Goal: Find specific page/section: Locate a particular part of the current website

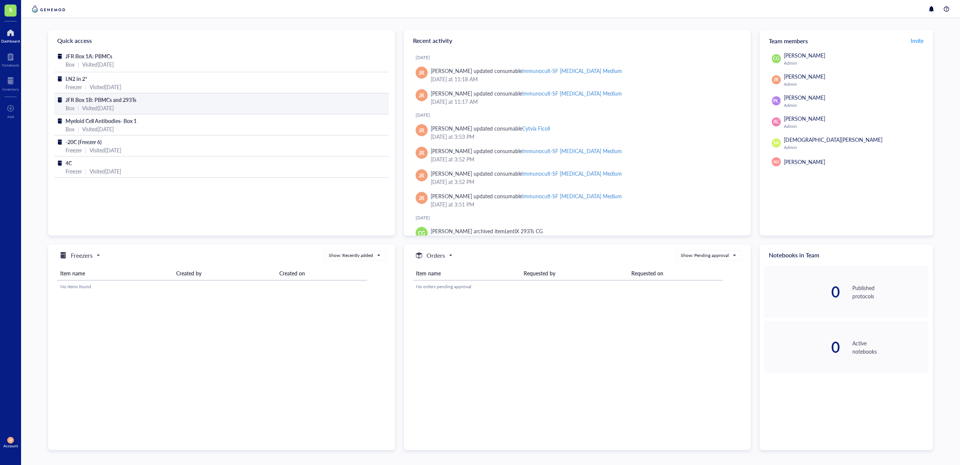
click at [93, 107] on div "Visited [DATE]" at bounding box center [98, 108] width 32 height 8
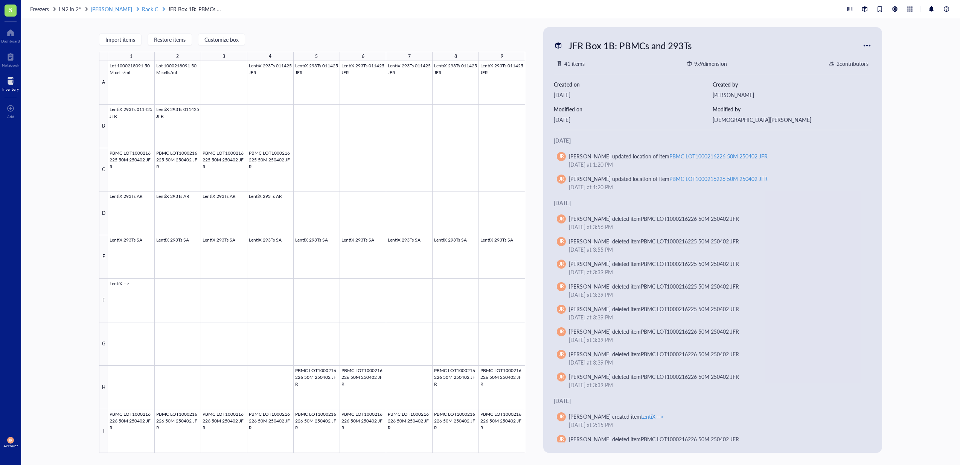
click at [147, 11] on span "Rack C" at bounding box center [150, 9] width 16 height 8
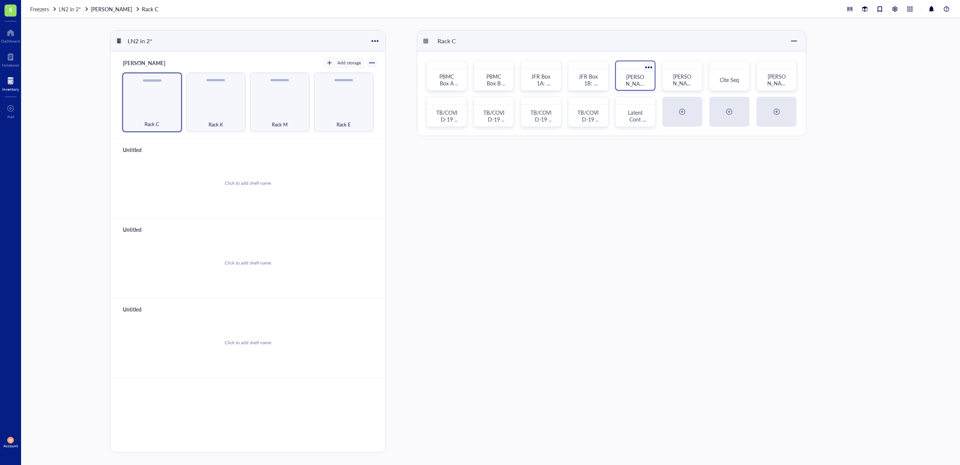
click at [629, 83] on div "[PERSON_NAME]'s THP1s" at bounding box center [635, 80] width 21 height 14
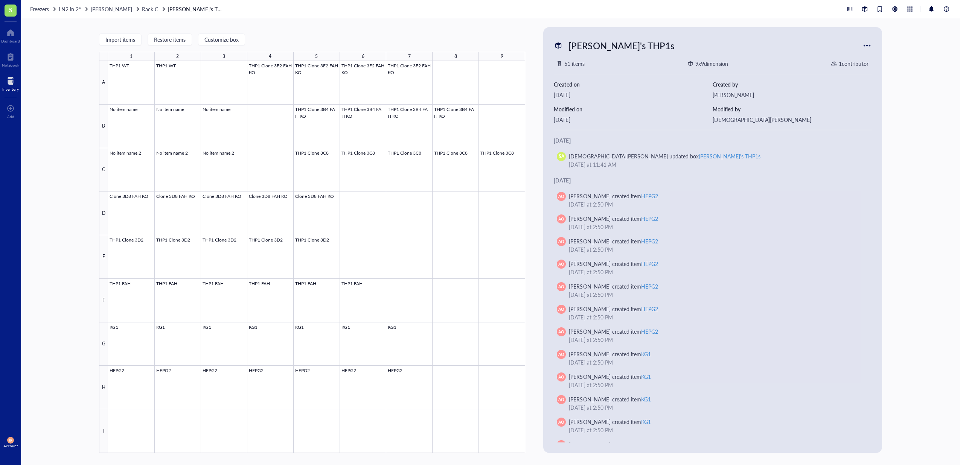
click at [134, 4] on div "Freezers LN2 in 2* [PERSON_NAME] Rack C [PERSON_NAME]'s THP1s" at bounding box center [490, 9] width 939 height 18
click at [152, 11] on div "Rack C" at bounding box center [154, 9] width 24 height 8
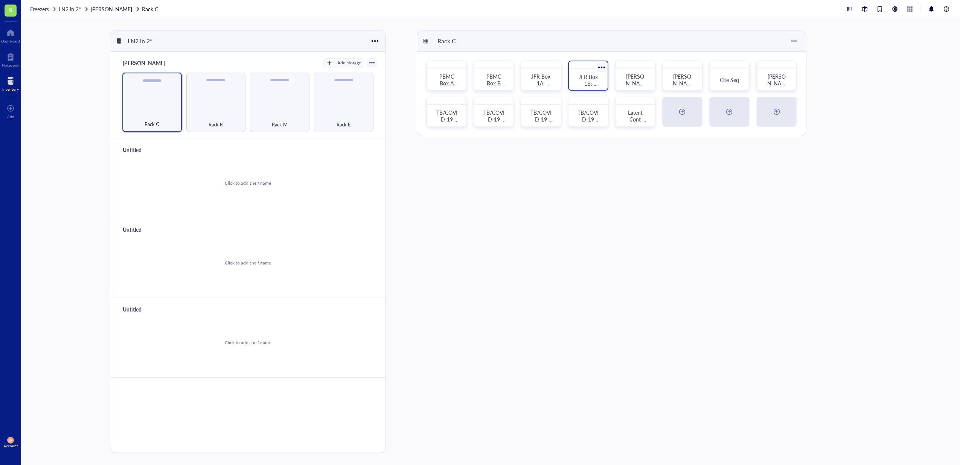
click at [599, 83] on div "JFR Box 1B: PBMCs and 293Ts" at bounding box center [588, 80] width 33 height 17
type textarea "Keep everyone on the same page…"
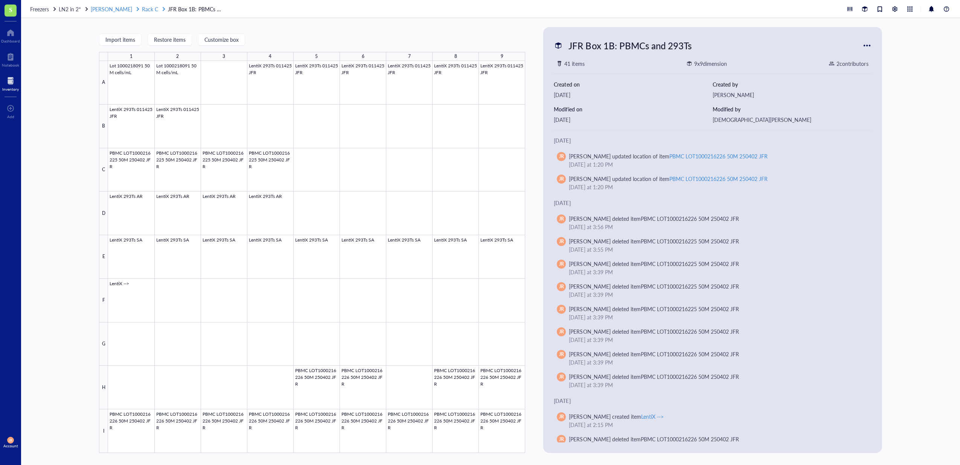
click at [142, 5] on div "Rack C" at bounding box center [150, 9] width 16 height 8
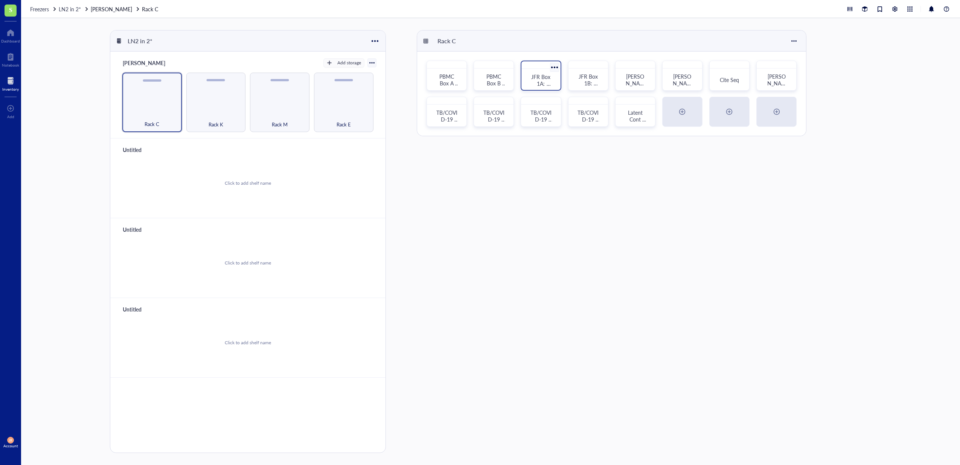
click at [545, 86] on span "JFR Box 1A: PBMCs" at bounding box center [541, 83] width 21 height 21
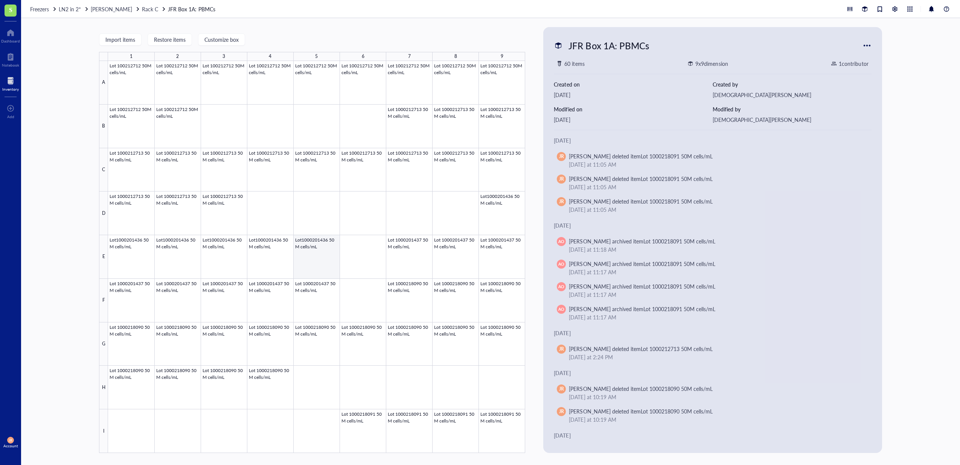
click at [324, 268] on div at bounding box center [316, 257] width 417 height 392
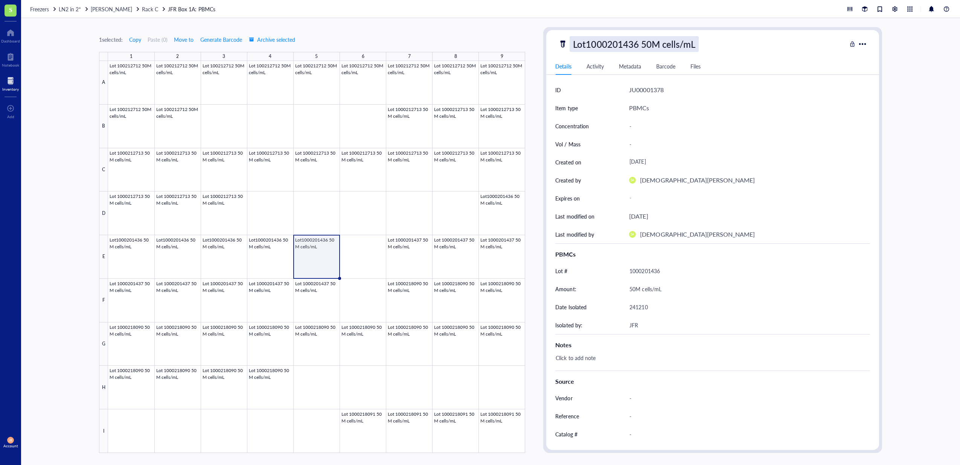
click at [636, 43] on div "Lot1000201436 50M cells/mL" at bounding box center [634, 44] width 129 height 16
drag, startPoint x: 638, startPoint y: 44, endPoint x: 571, endPoint y: 43, distance: 66.7
click at [571, 43] on input "Lot1000201436 50M cells/mL" at bounding box center [644, 44] width 148 height 15
